Goal: Use online tool/utility: Utilize a website feature to perform a specific function

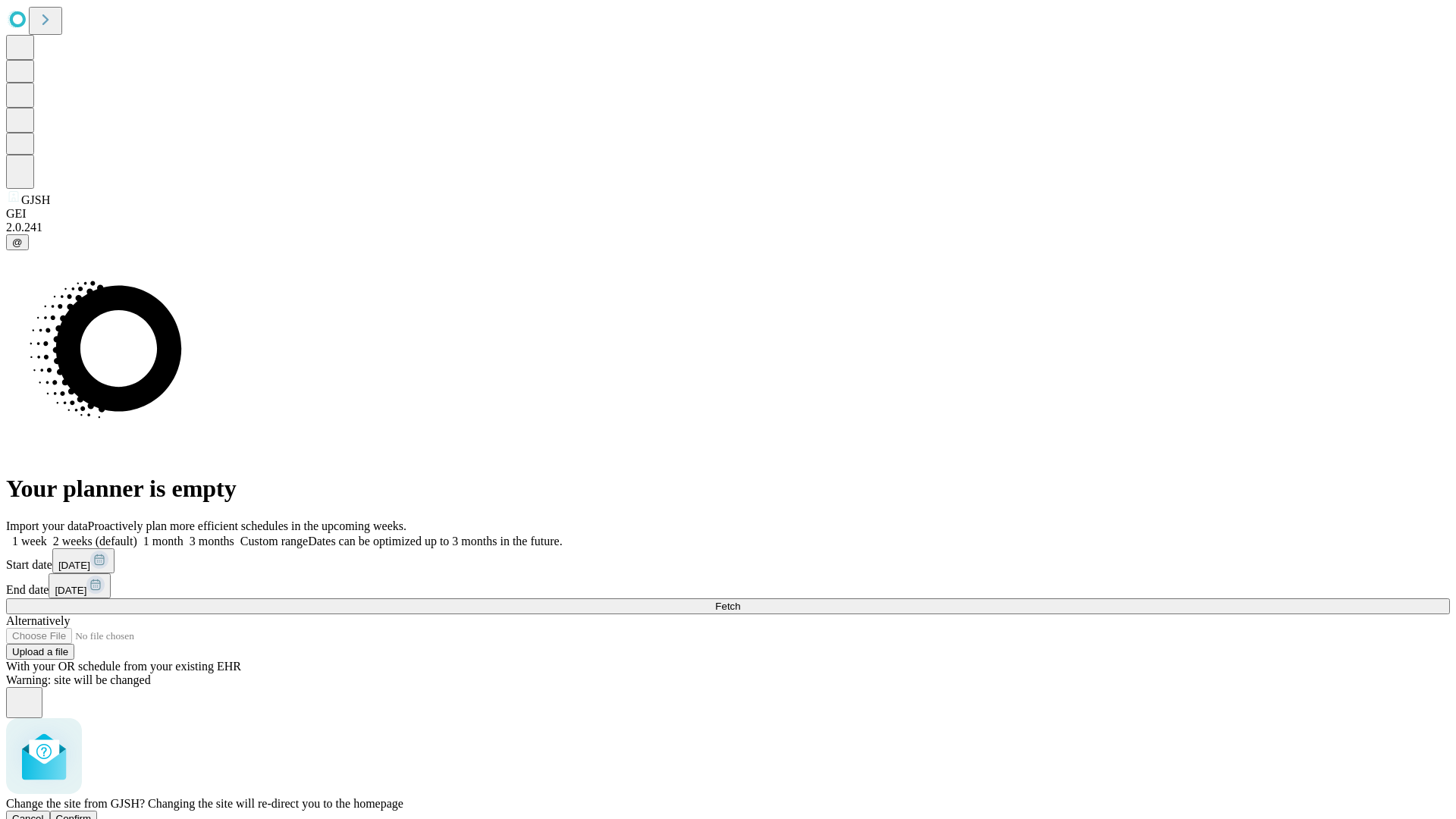
click at [92, 813] on span "Confirm" at bounding box center [74, 819] width 35 height 11
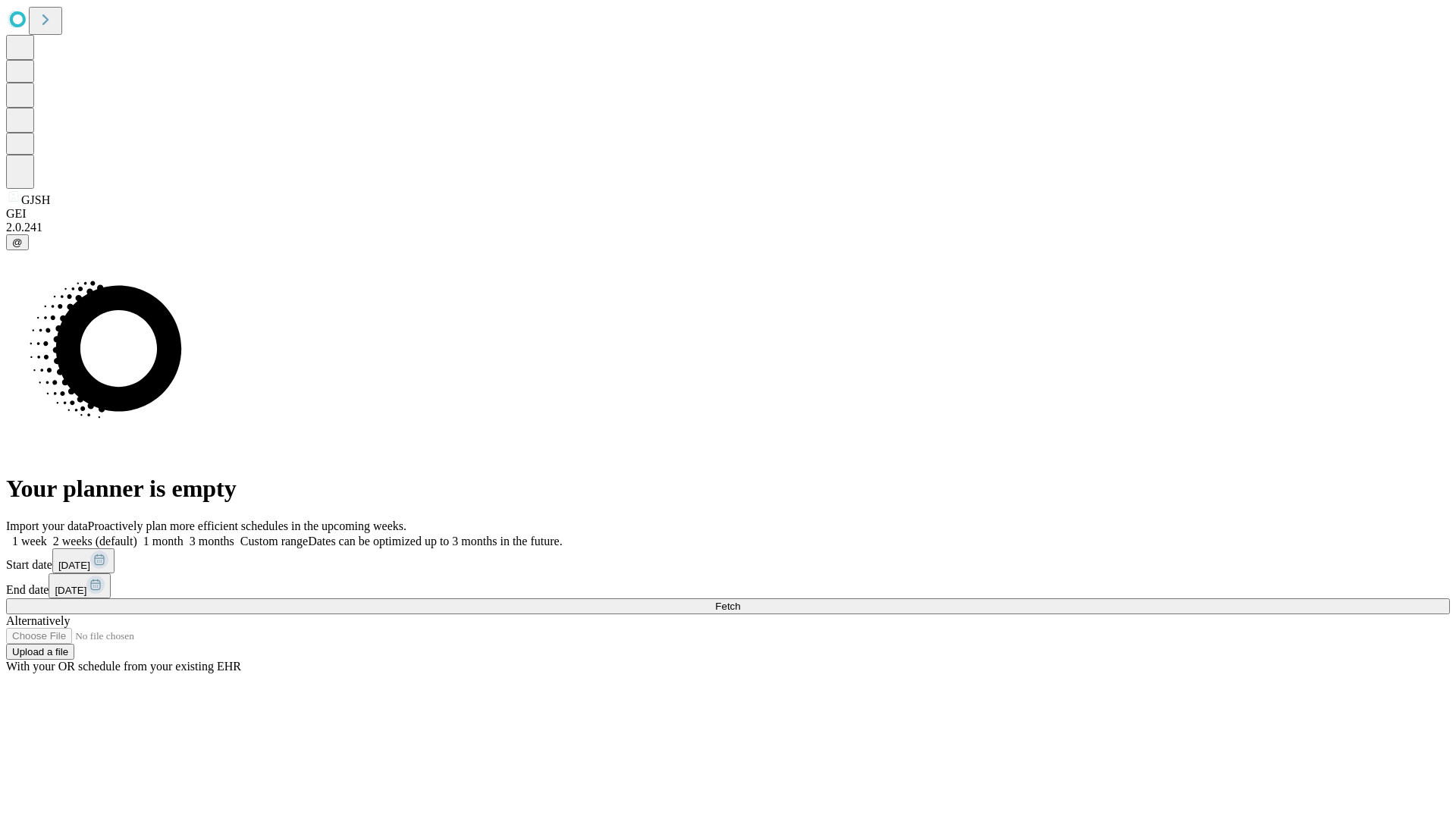
click at [137, 535] on label "2 weeks (default)" at bounding box center [91, 541] width 90 height 13
click at [741, 601] on span "Fetch" at bounding box center [728, 607] width 25 height 11
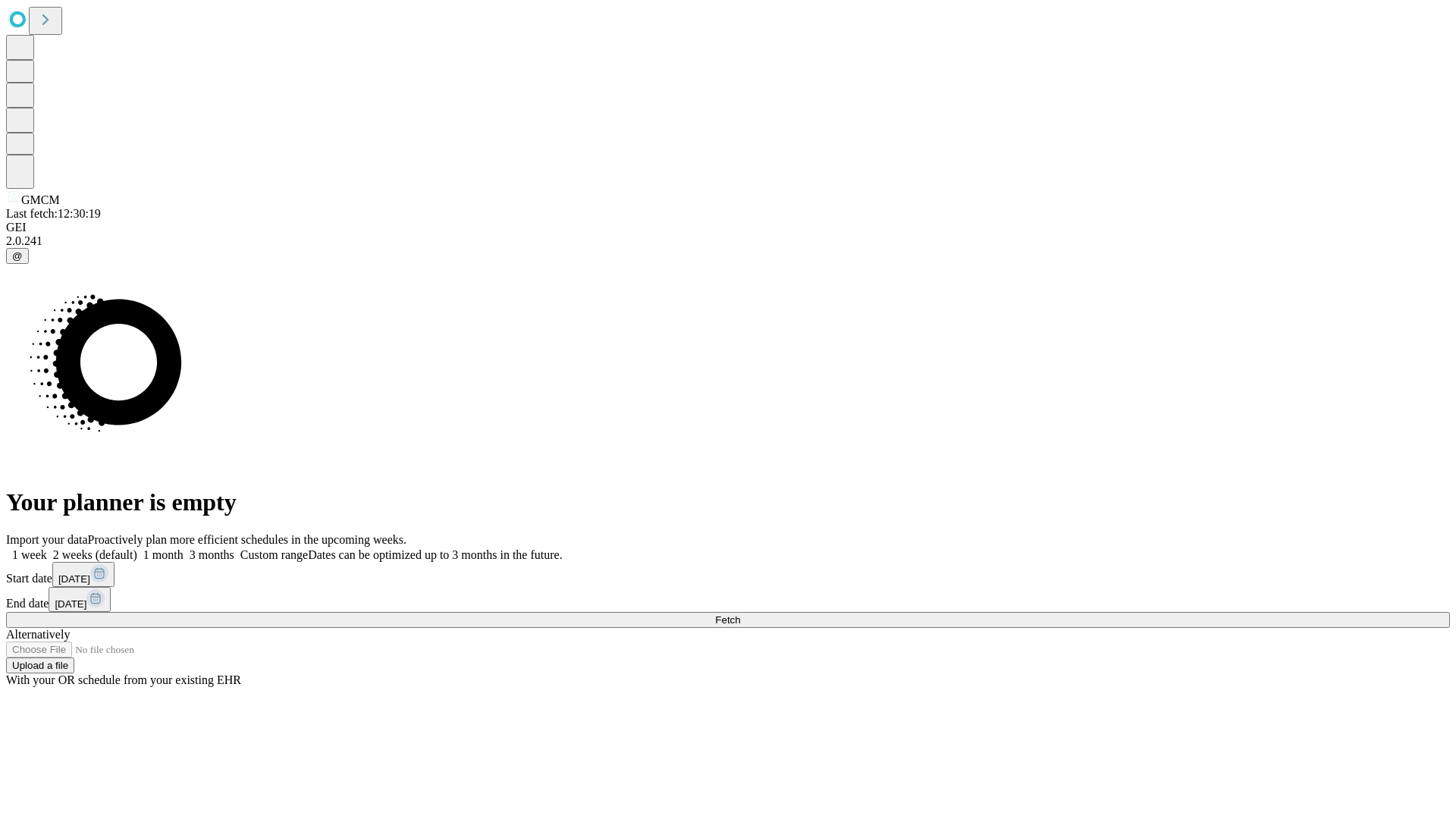
click at [137, 549] on label "2 weeks (default)" at bounding box center [91, 555] width 90 height 13
click at [741, 614] on span "Fetch" at bounding box center [728, 620] width 25 height 11
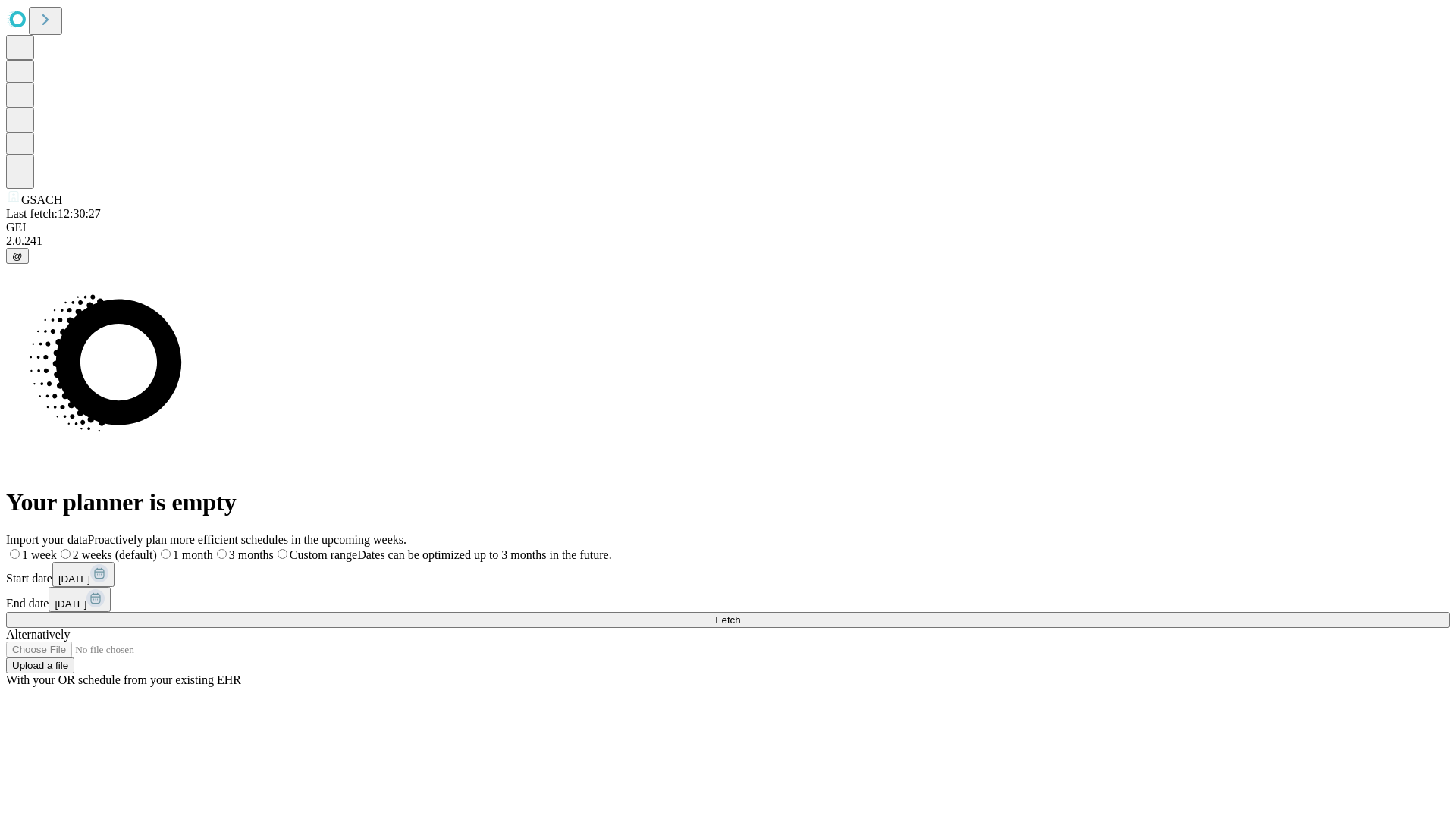
click at [741, 614] on span "Fetch" at bounding box center [728, 620] width 25 height 11
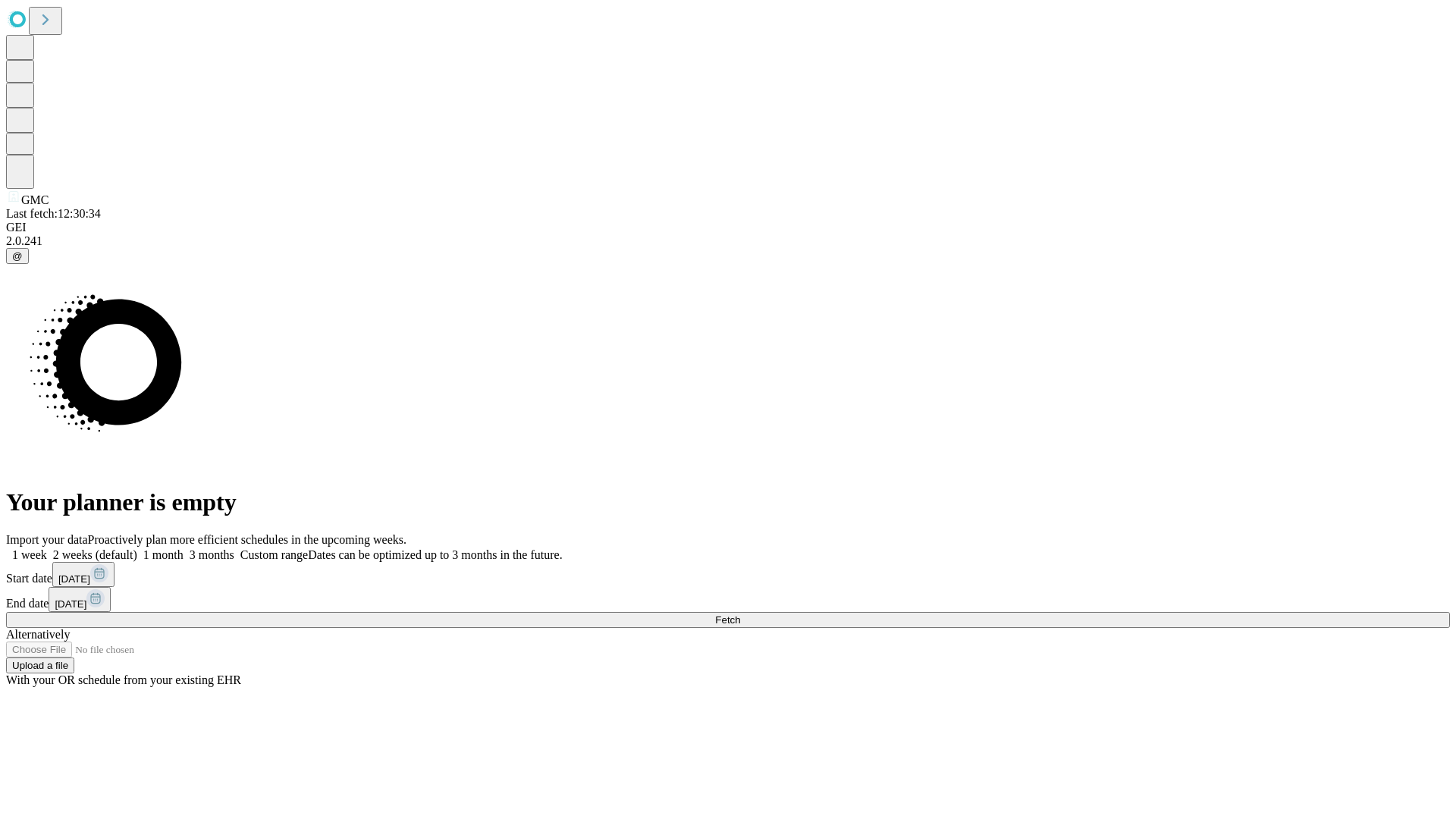
click at [137, 549] on label "2 weeks (default)" at bounding box center [91, 555] width 90 height 13
click at [741, 614] on span "Fetch" at bounding box center [728, 620] width 25 height 11
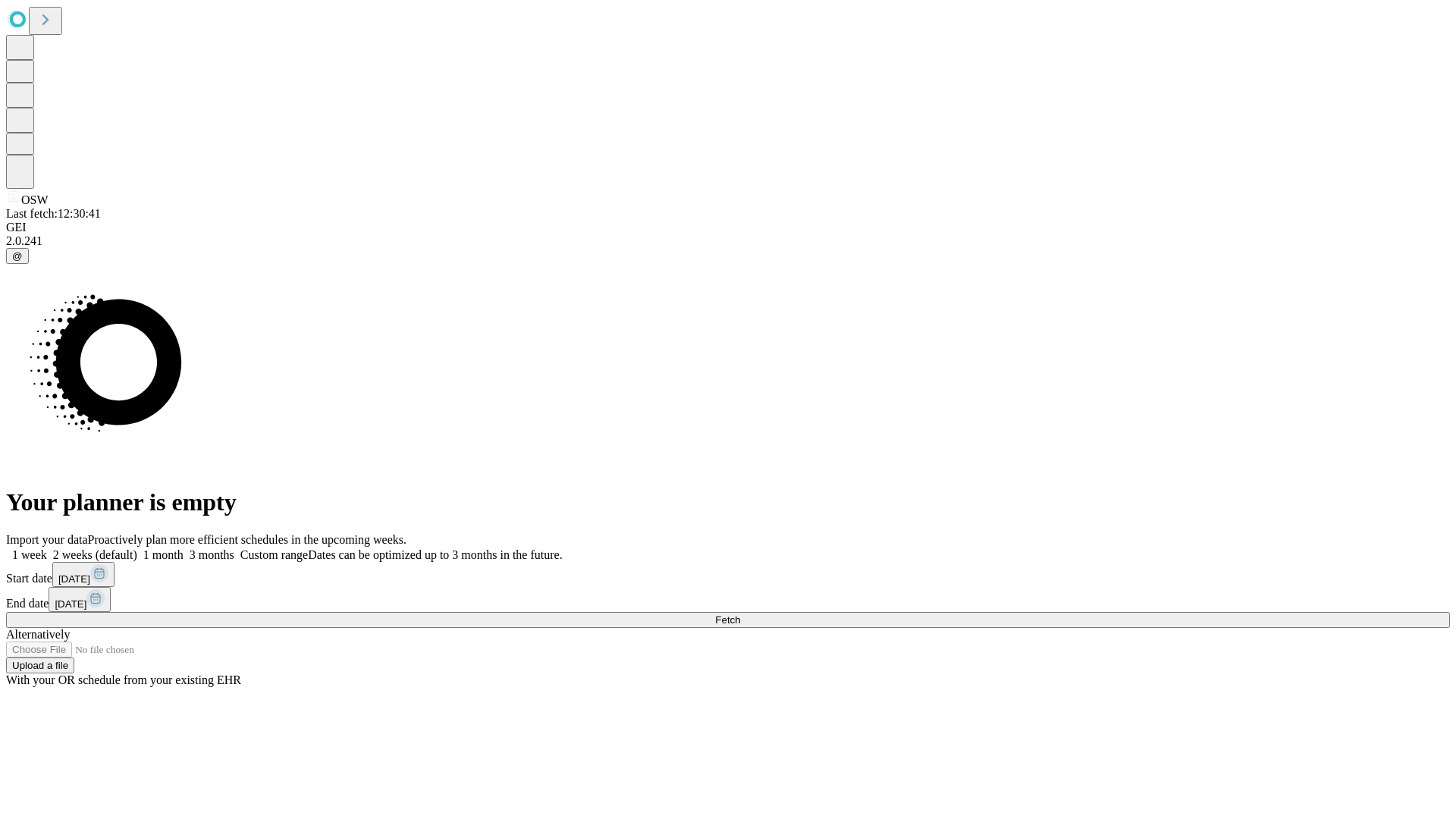
click at [137, 549] on label "2 weeks (default)" at bounding box center [91, 555] width 90 height 13
click at [741, 614] on span "Fetch" at bounding box center [728, 620] width 25 height 11
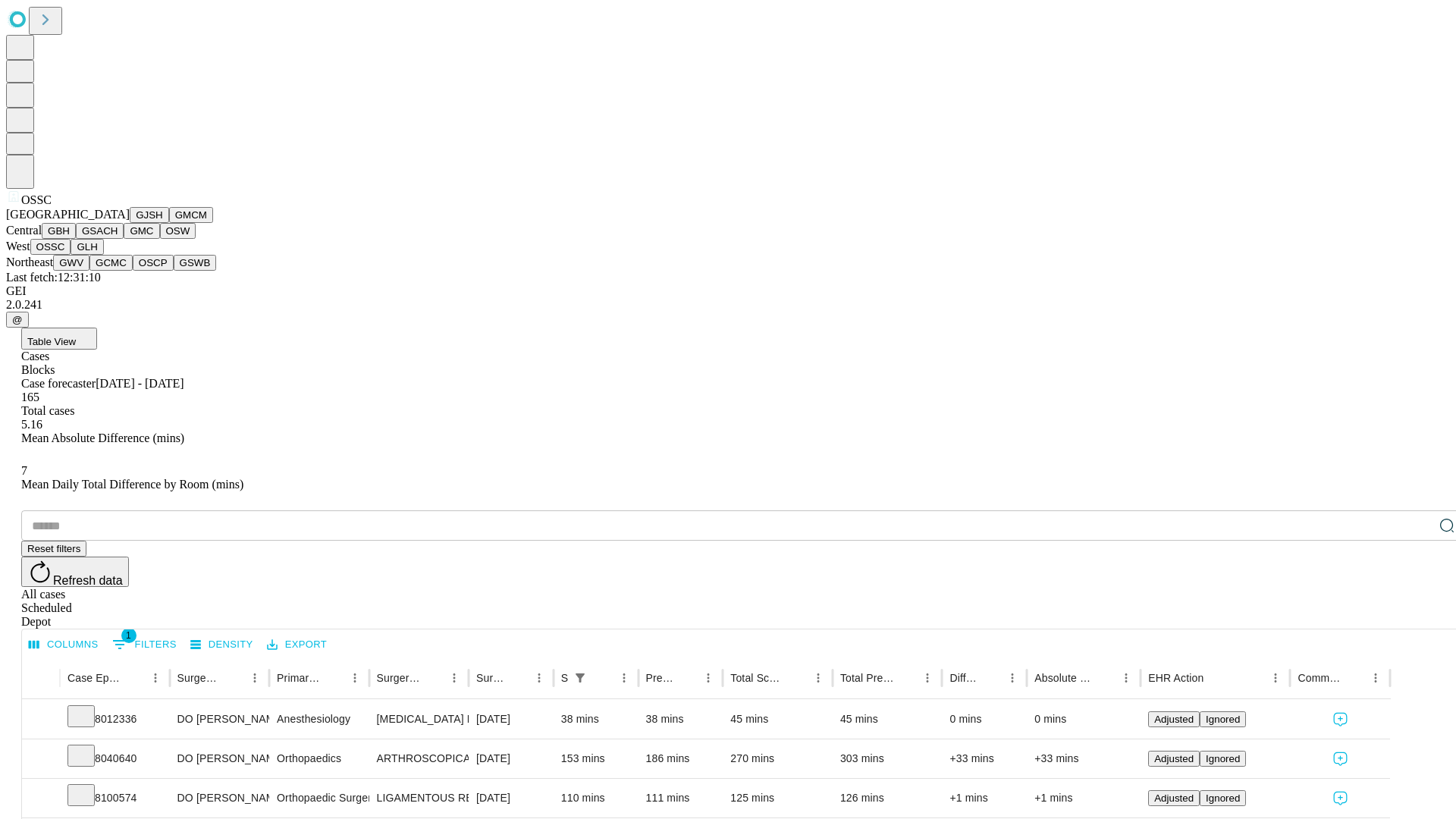
click at [103, 255] on button "GLH" at bounding box center [87, 246] width 33 height 16
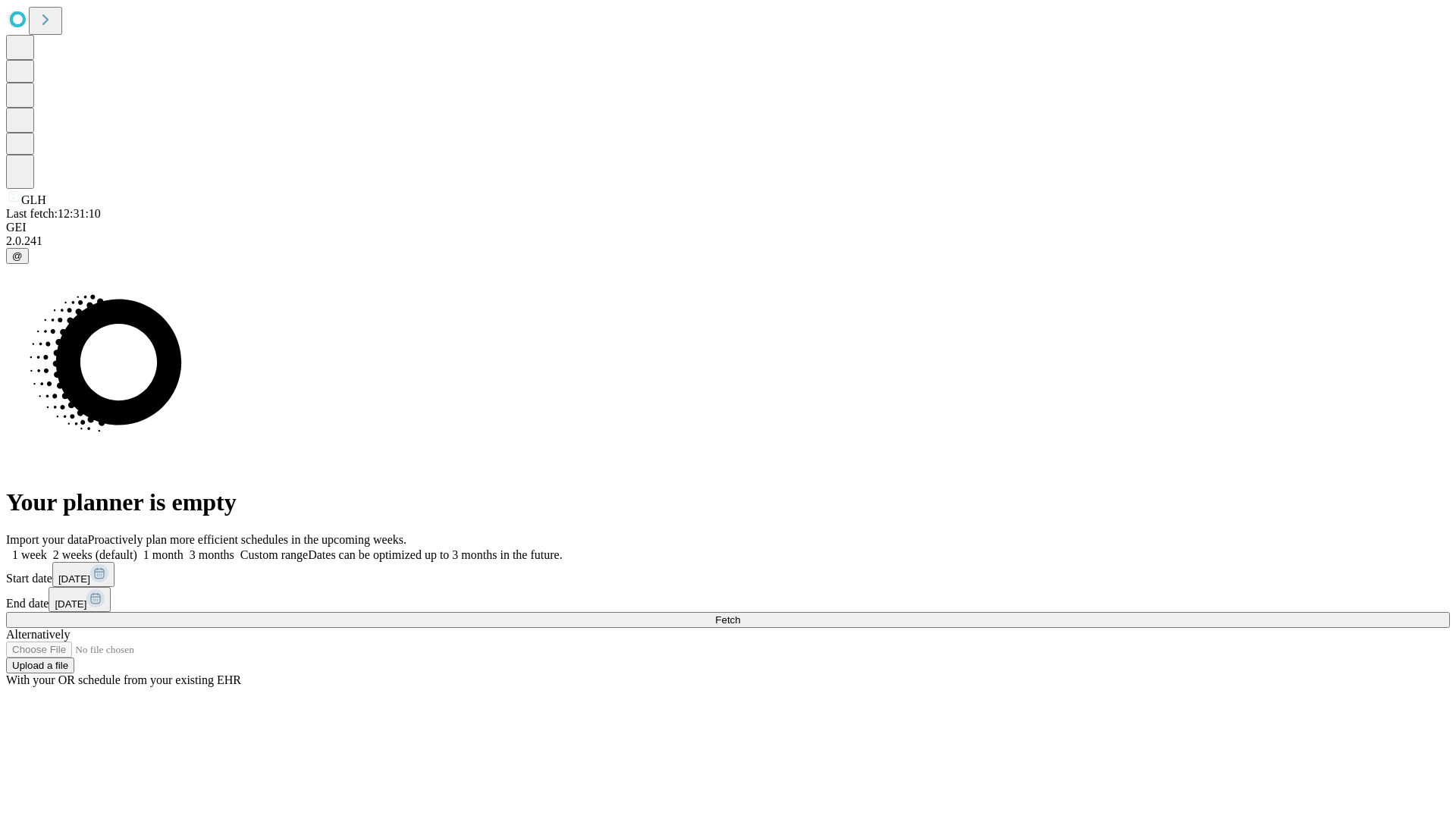
click at [137, 549] on label "2 weeks (default)" at bounding box center [91, 555] width 90 height 13
click at [741, 614] on span "Fetch" at bounding box center [728, 620] width 25 height 11
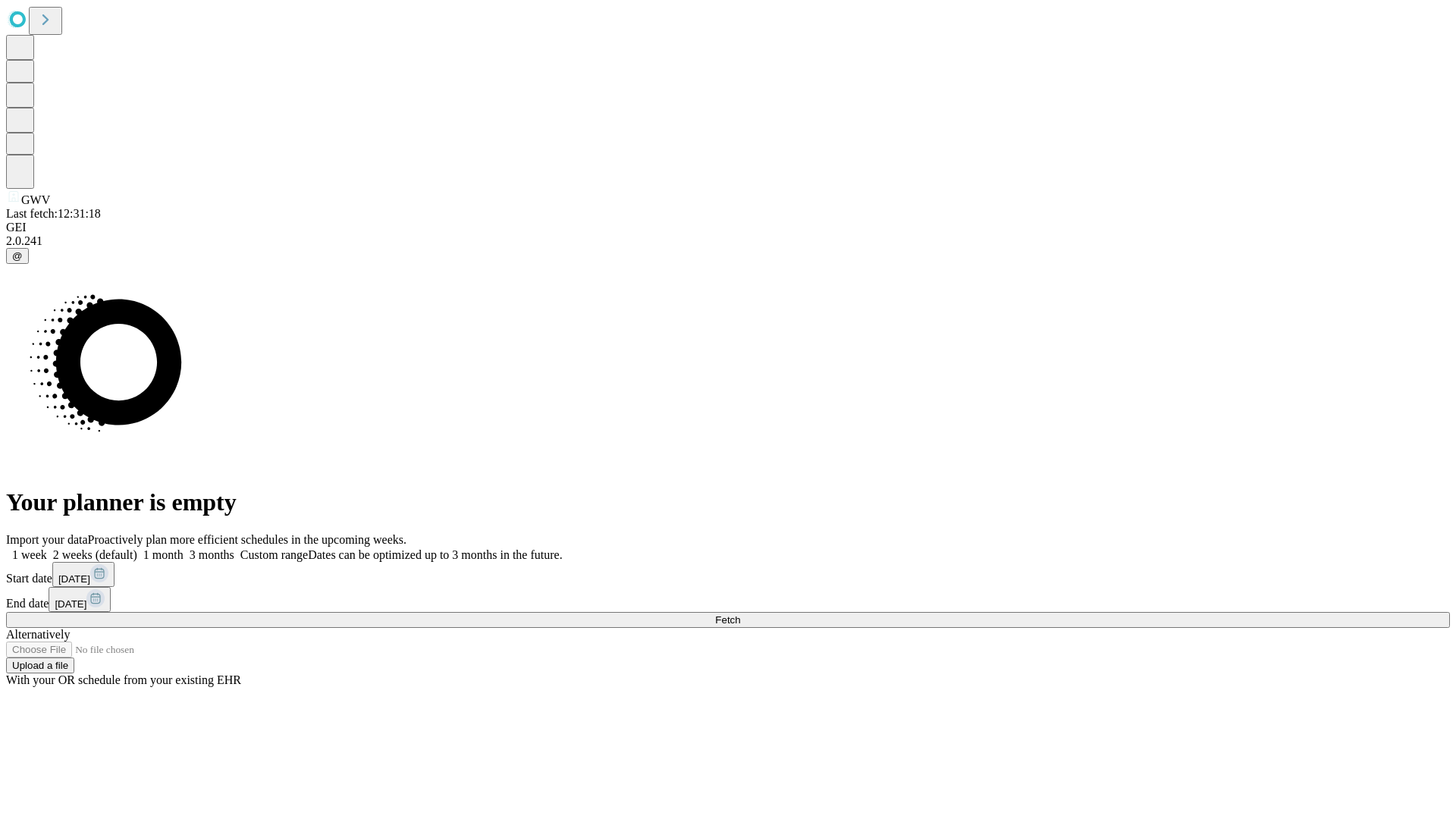
click at [137, 549] on label "2 weeks (default)" at bounding box center [91, 555] width 90 height 13
click at [741, 614] on span "Fetch" at bounding box center [728, 620] width 25 height 11
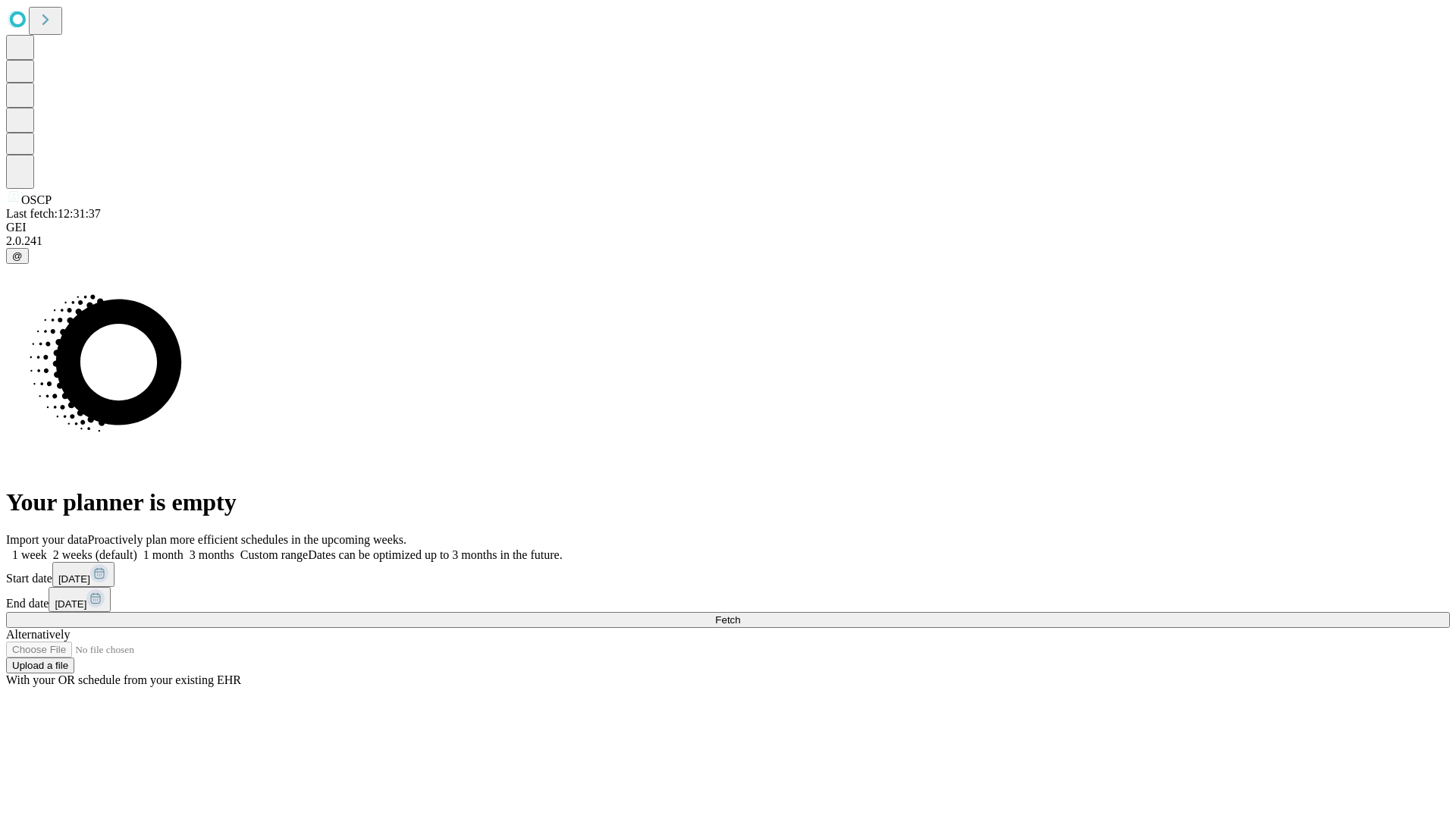
click at [137, 549] on label "2 weeks (default)" at bounding box center [91, 555] width 90 height 13
click at [741, 614] on span "Fetch" at bounding box center [728, 620] width 25 height 11
